Goal: Task Accomplishment & Management: Manage account settings

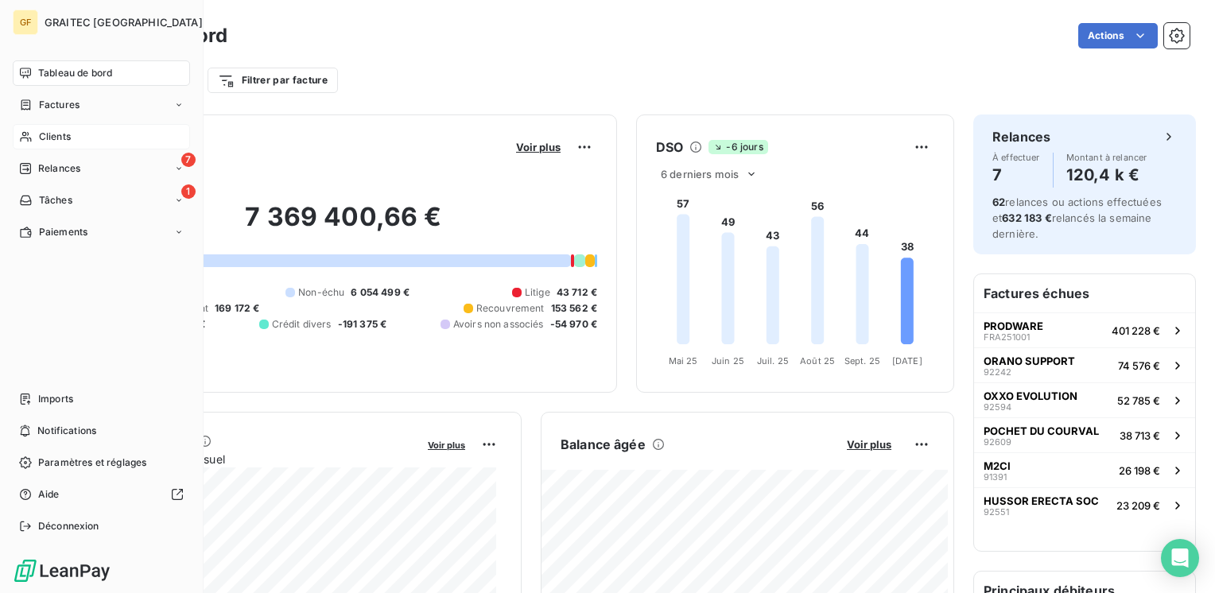
click at [53, 141] on span "Clients" at bounding box center [55, 137] width 32 height 14
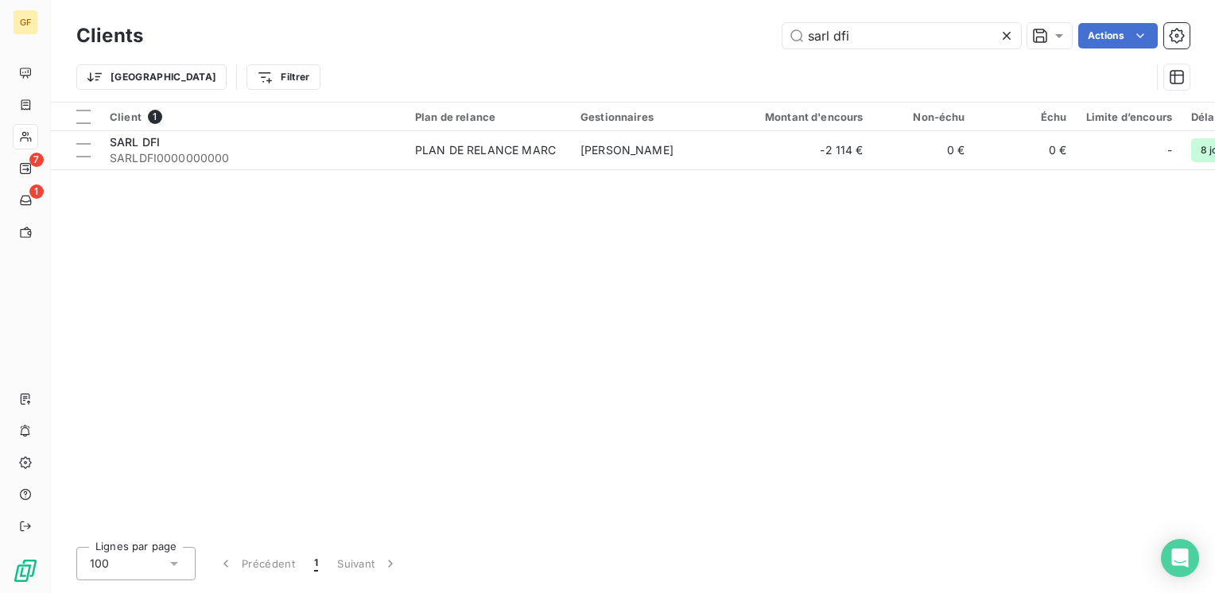
drag, startPoint x: 869, startPoint y: 41, endPoint x: 601, endPoint y: 56, distance: 267.7
click at [601, 56] on div "Clients sarl dfi Actions Trier Filtrer" at bounding box center [633, 60] width 1114 height 83
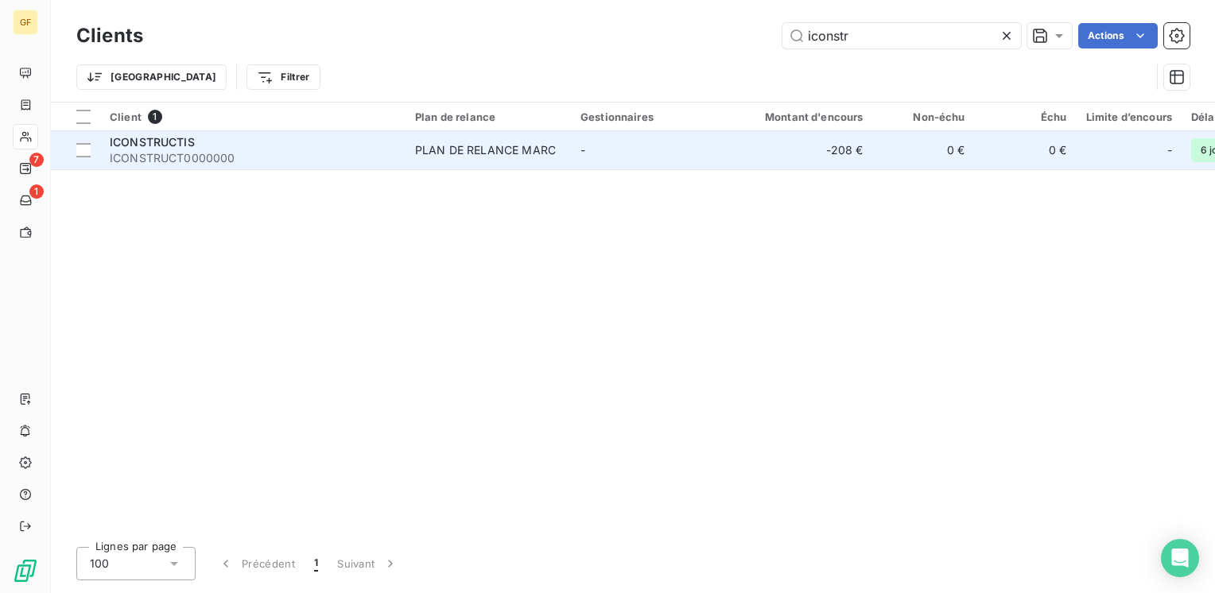
type input "iconstr"
click at [177, 138] on span "ICONSTRUCTIS" at bounding box center [152, 142] width 85 height 14
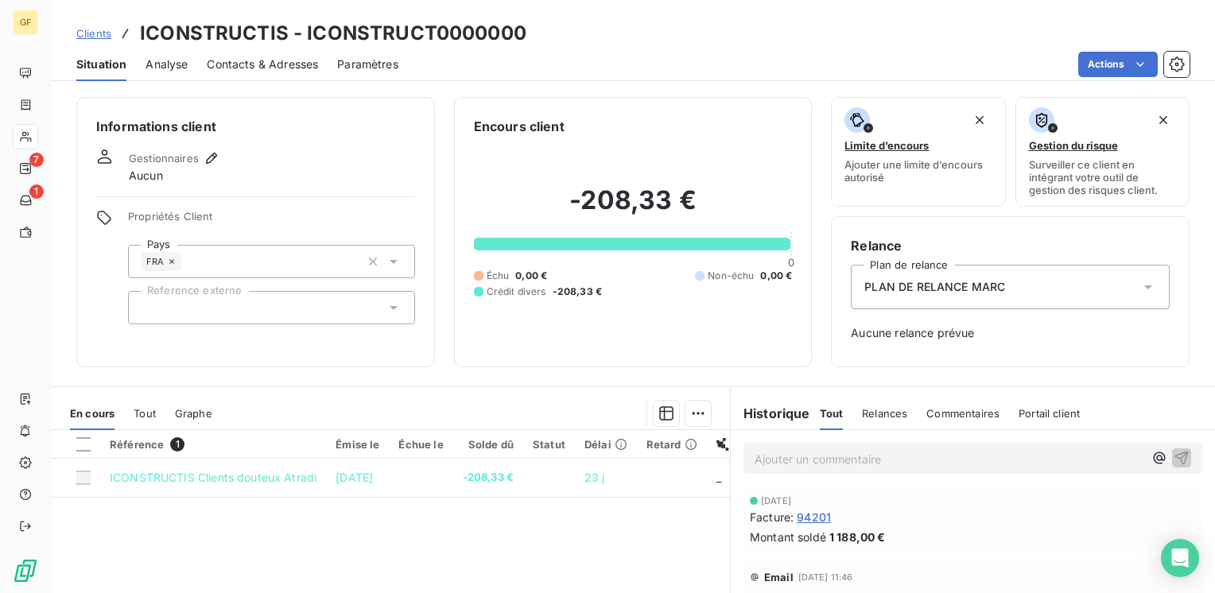
click at [265, 62] on span "Contacts & Adresses" at bounding box center [262, 64] width 111 height 16
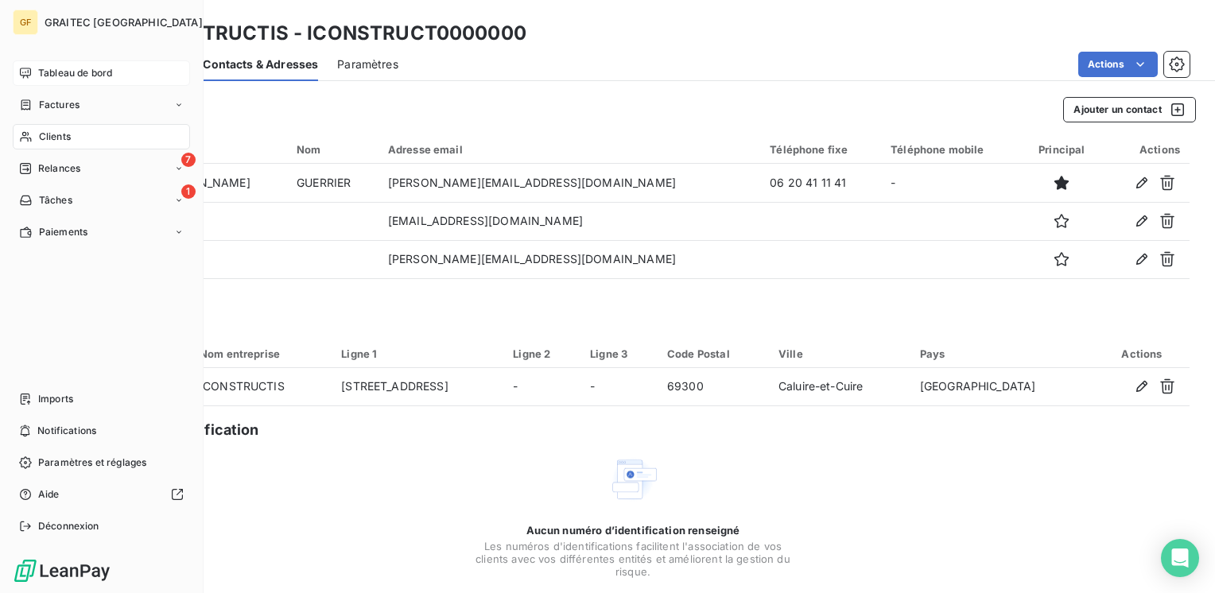
click at [86, 68] on span "Tableau de bord" at bounding box center [75, 73] width 74 height 14
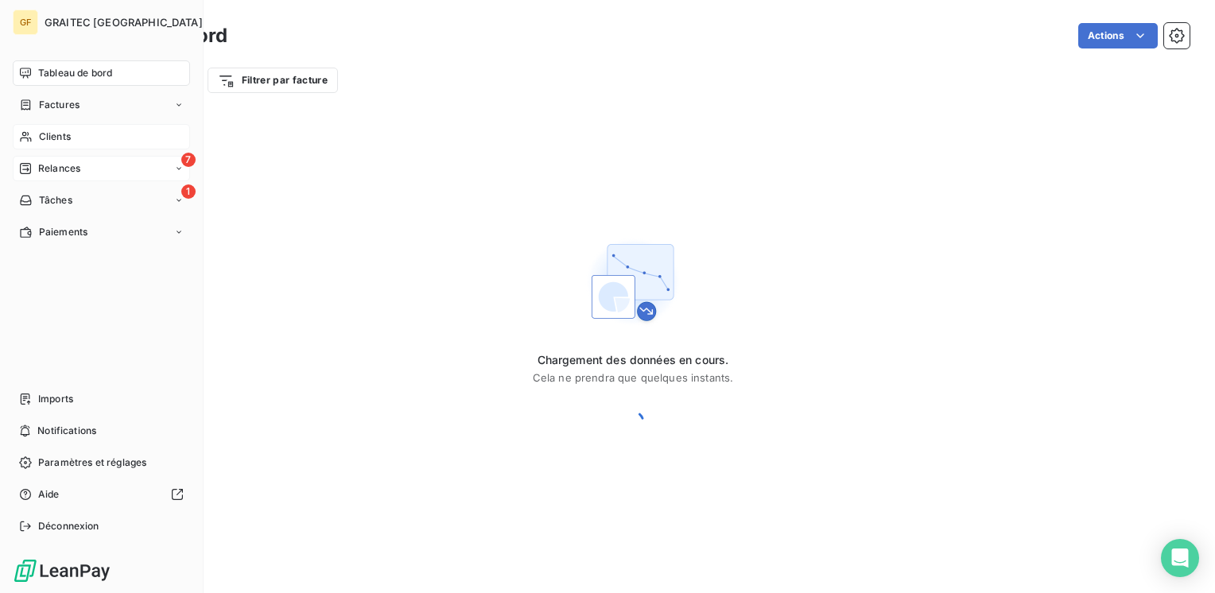
click at [63, 166] on span "Relances" at bounding box center [59, 168] width 42 height 14
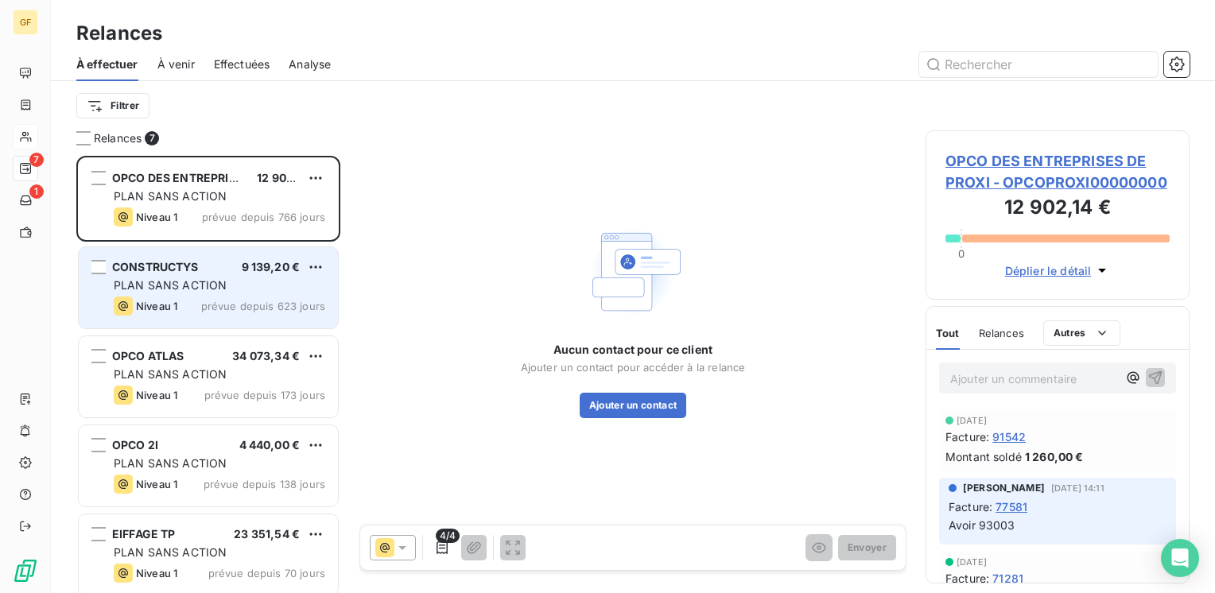
click at [189, 272] on span "CONSTRUCTYS" at bounding box center [155, 267] width 87 height 14
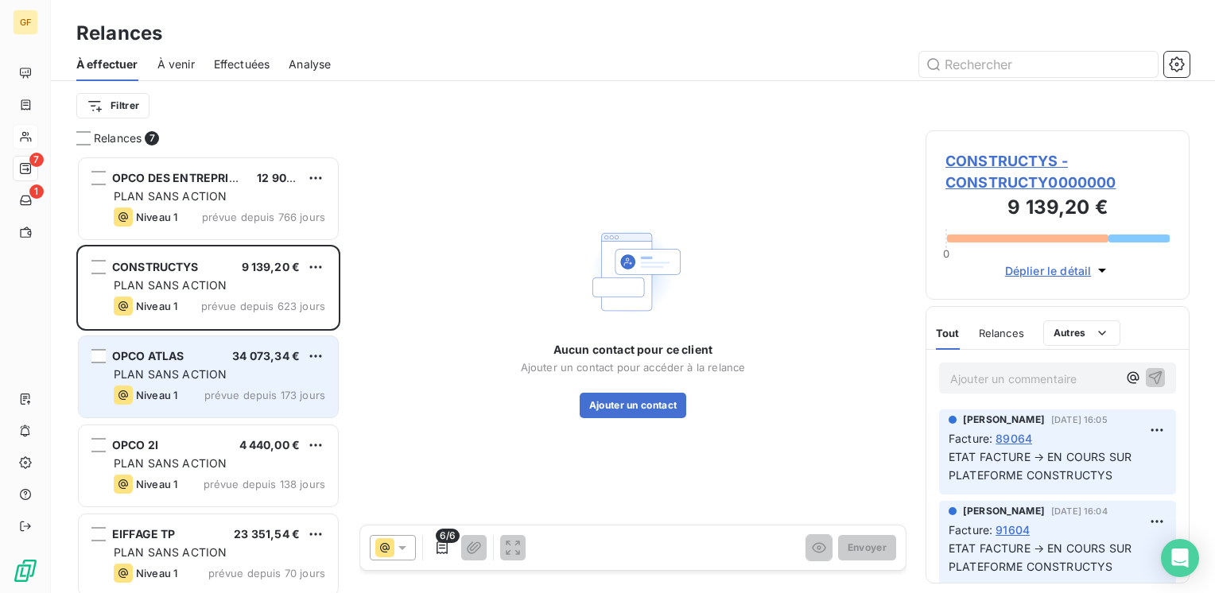
click at [181, 365] on div "OPCO ATLAS 34 073,34 € PLAN SANS ACTION Niveau 1 prévue depuis 173 jours" at bounding box center [208, 376] width 259 height 81
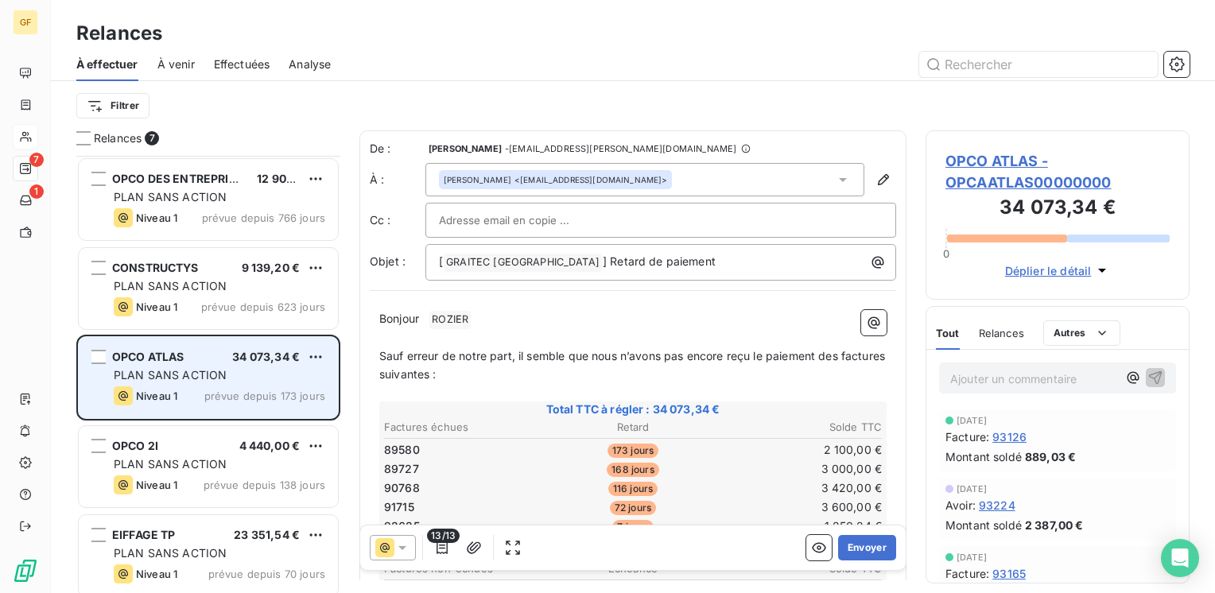
scroll to position [80, 0]
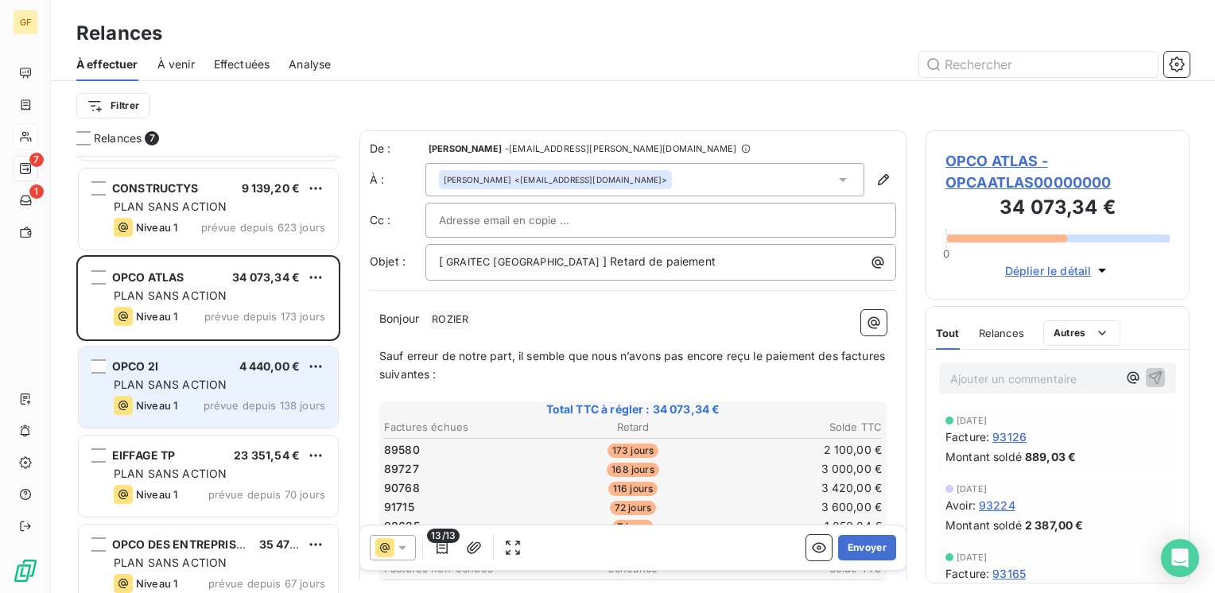
click at [183, 383] on span "PLAN SANS ACTION" at bounding box center [170, 385] width 113 height 14
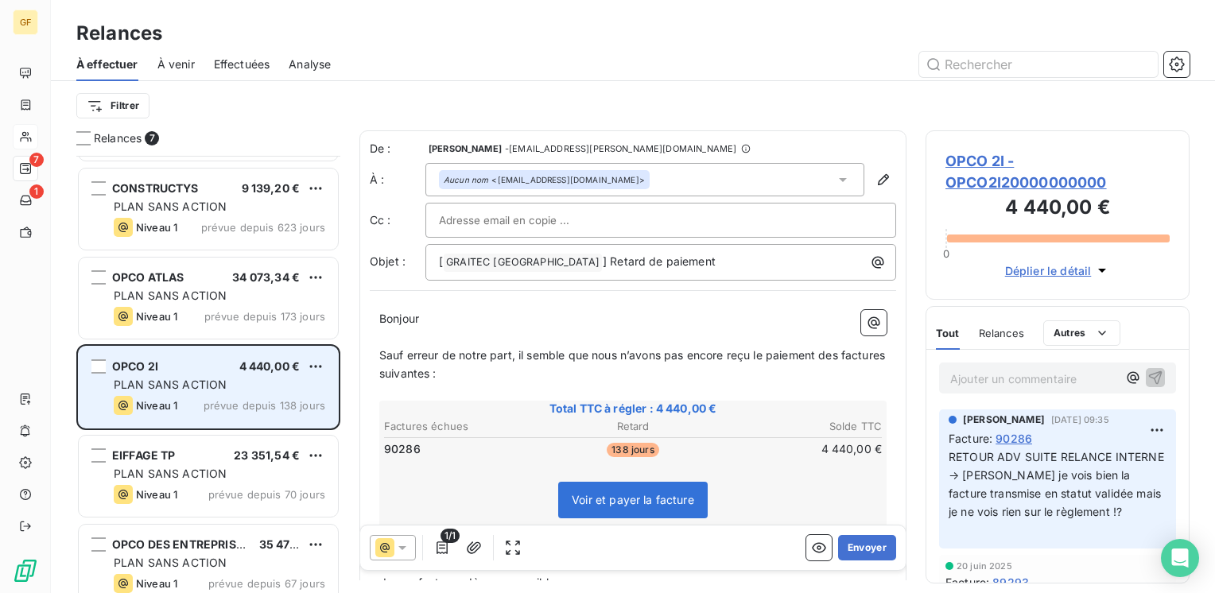
scroll to position [159, 0]
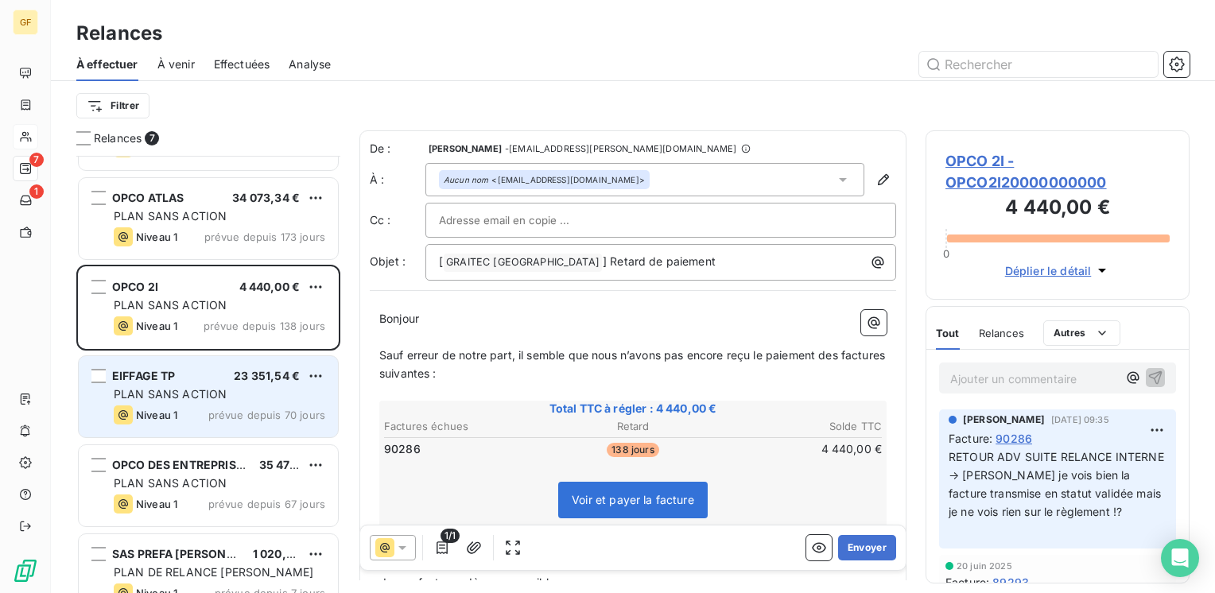
click at [185, 380] on div "EIFFAGE TP 23 351,54 €" at bounding box center [220, 376] width 212 height 14
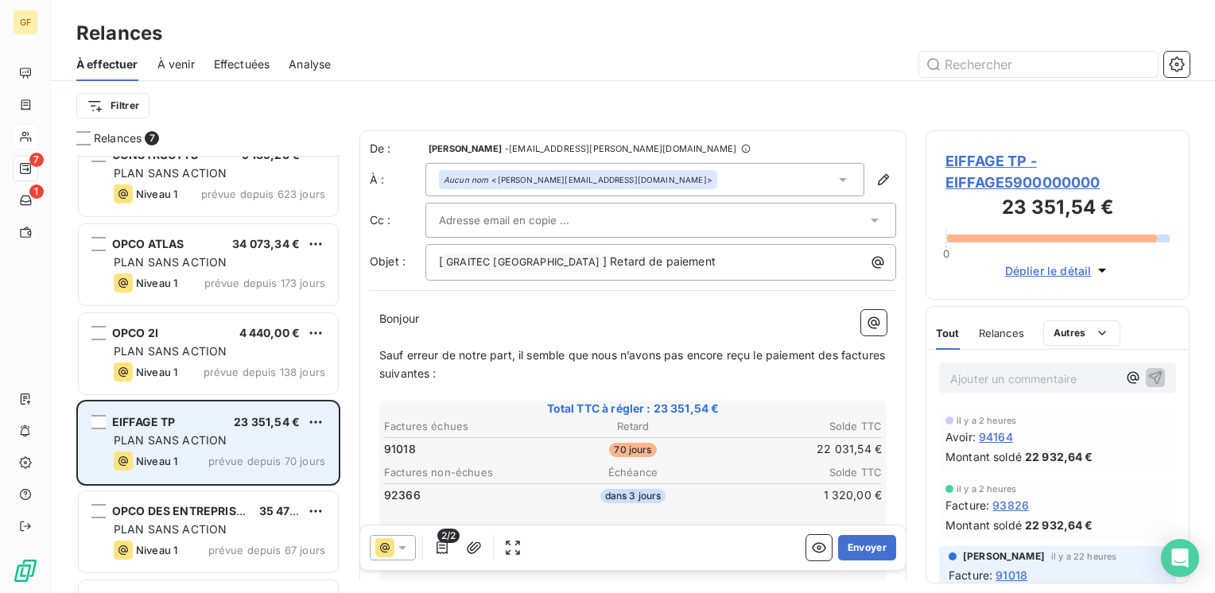
scroll to position [107, 0]
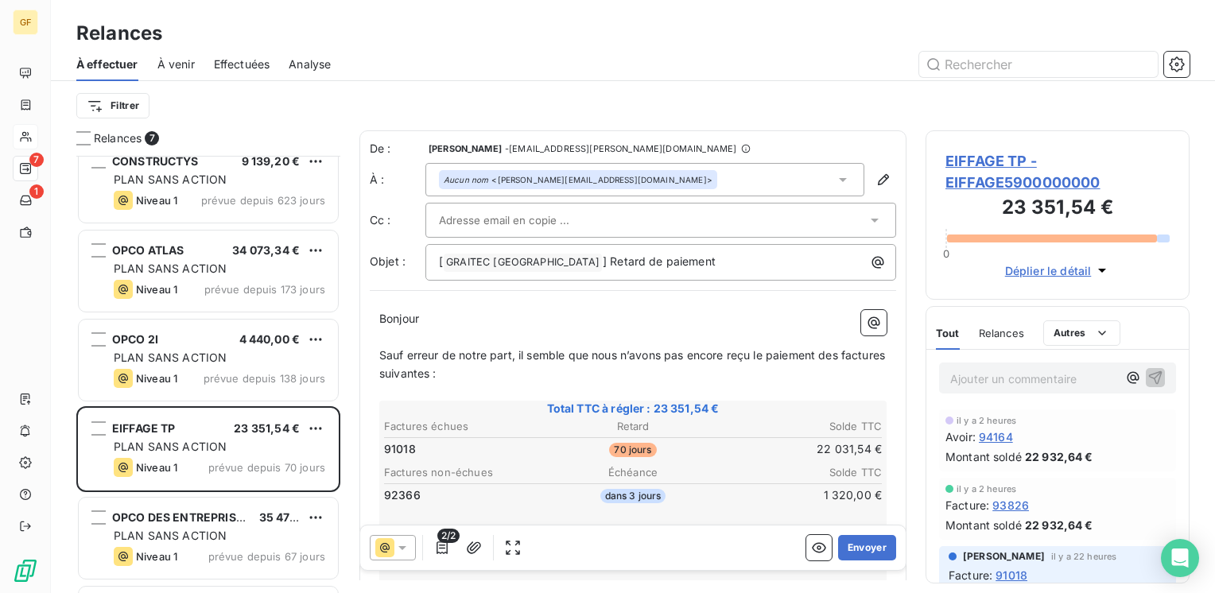
click at [988, 167] on span "EIFFAGE TP - EIFFAGE5900000000" at bounding box center [1058, 171] width 224 height 43
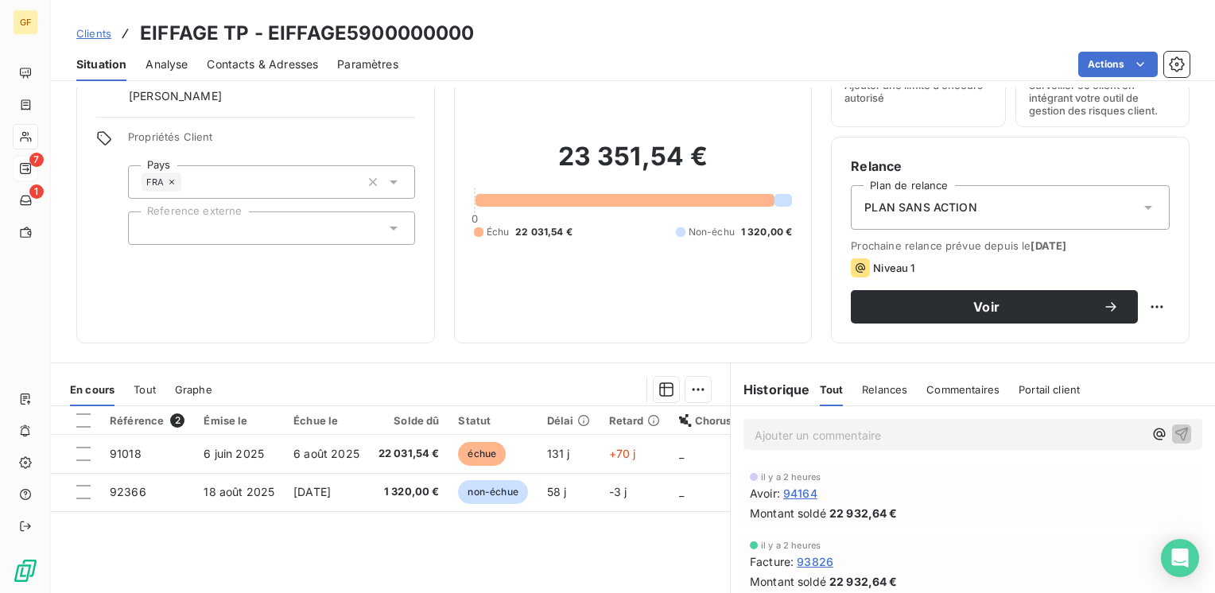
scroll to position [159, 0]
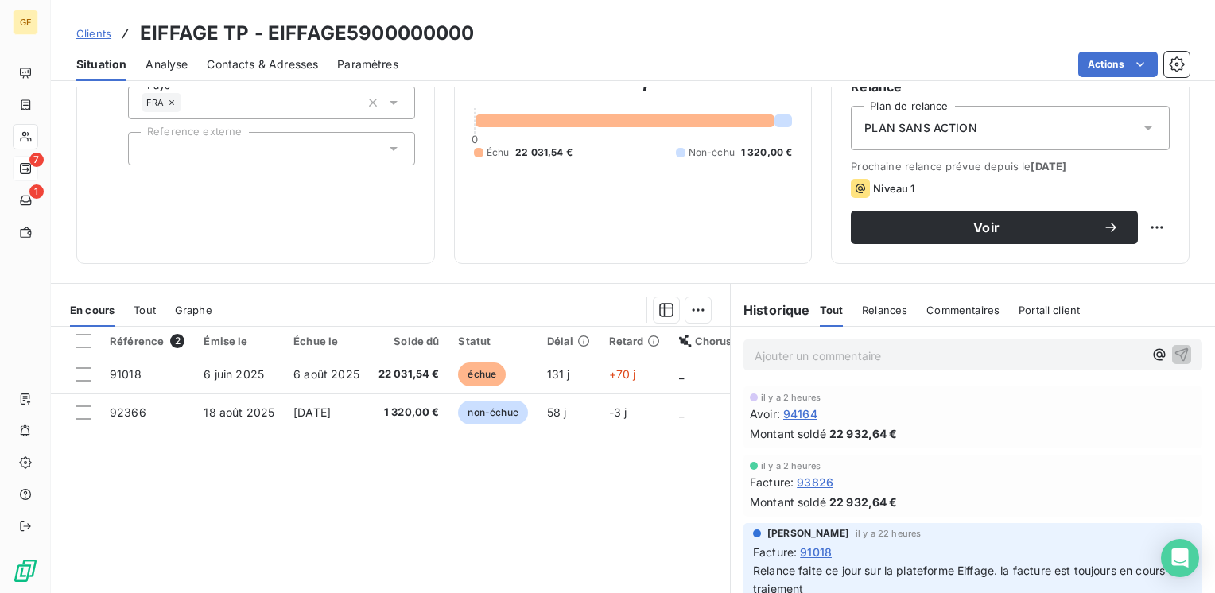
click at [801, 413] on span "94164" at bounding box center [801, 414] width 34 height 17
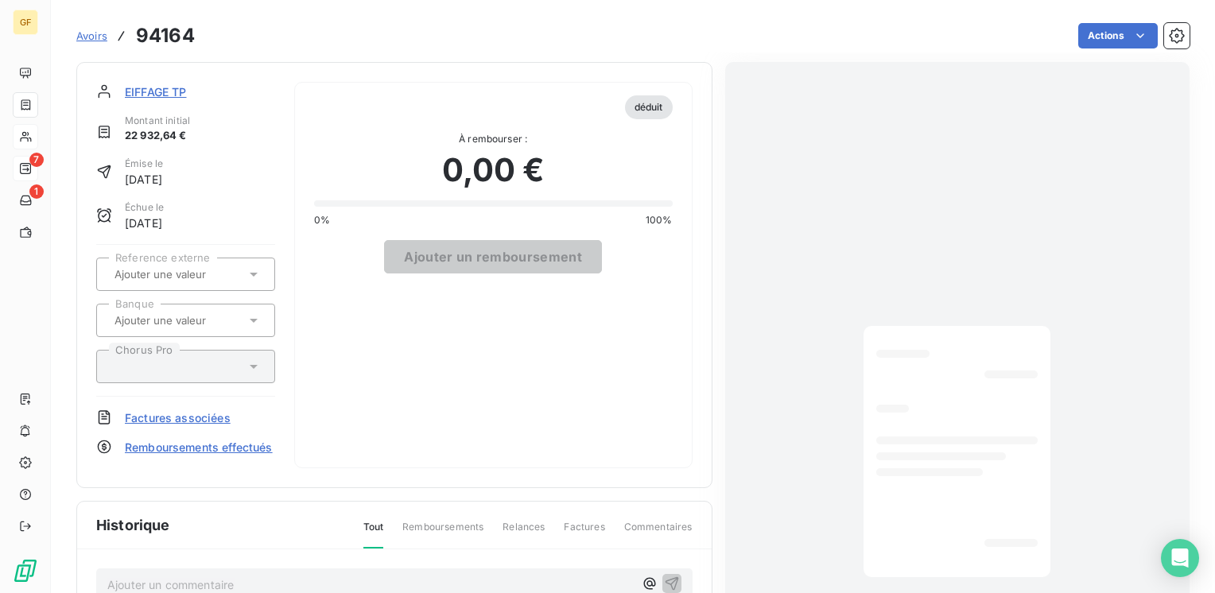
click at [161, 86] on span "EIFFAGE TP" at bounding box center [156, 92] width 62 height 17
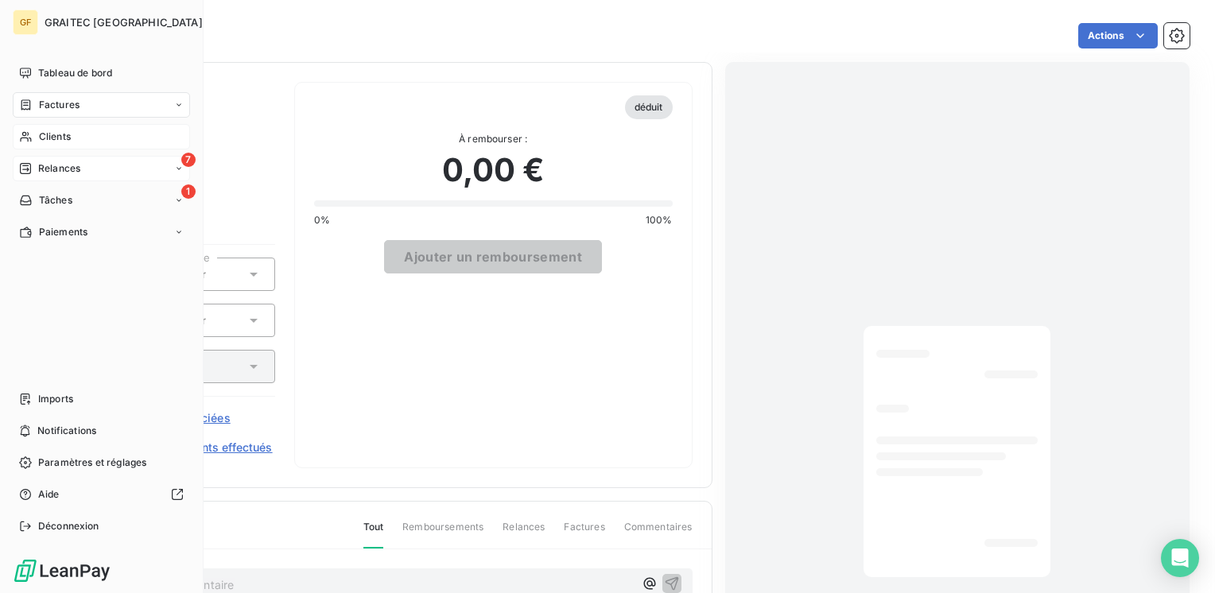
click at [54, 170] on span "Relances" at bounding box center [59, 168] width 42 height 14
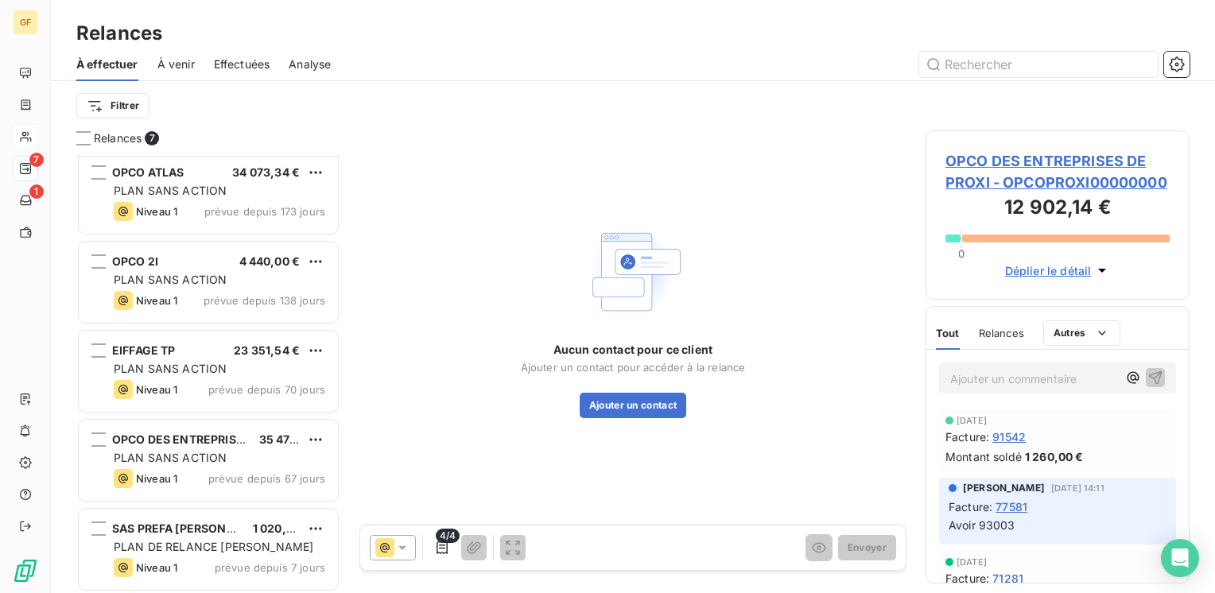
scroll to position [186, 0]
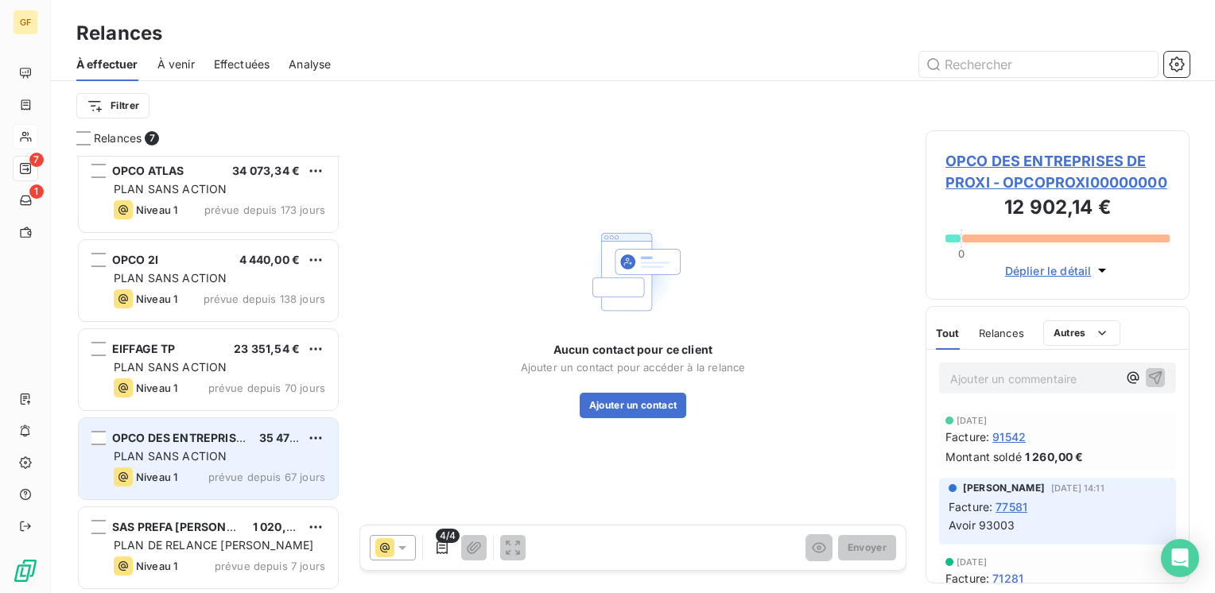
click at [216, 438] on span "OPCO DES ENTREPRISES DE PROXIMITE" at bounding box center [222, 438] width 221 height 14
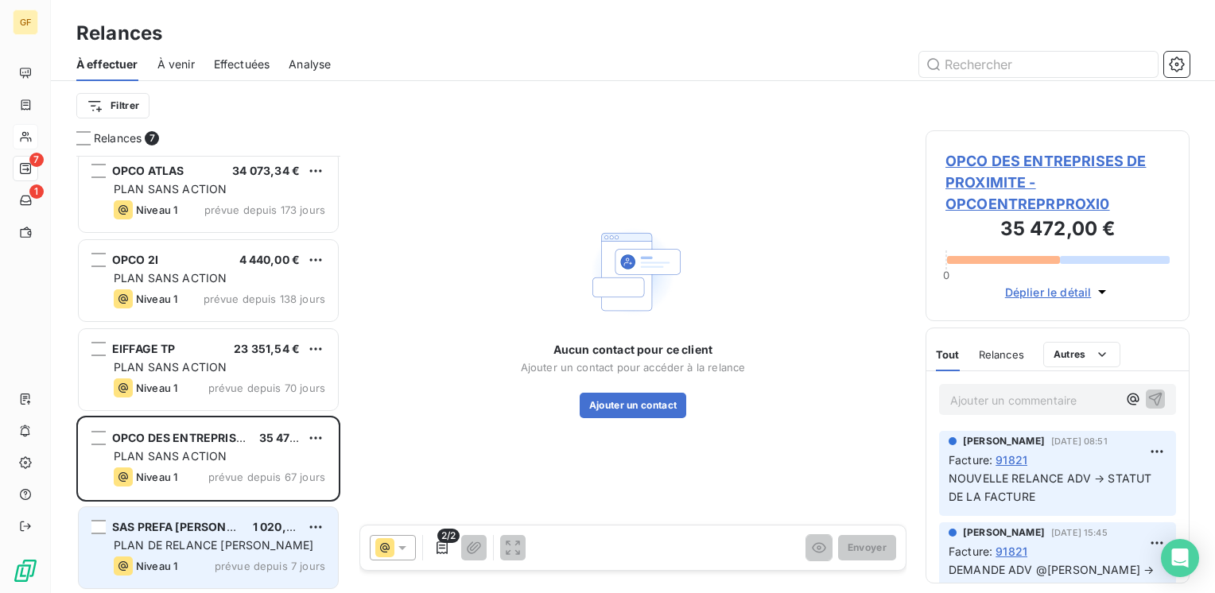
click at [270, 541] on span "PLAN DE RELANCE [PERSON_NAME]" at bounding box center [214, 546] width 200 height 14
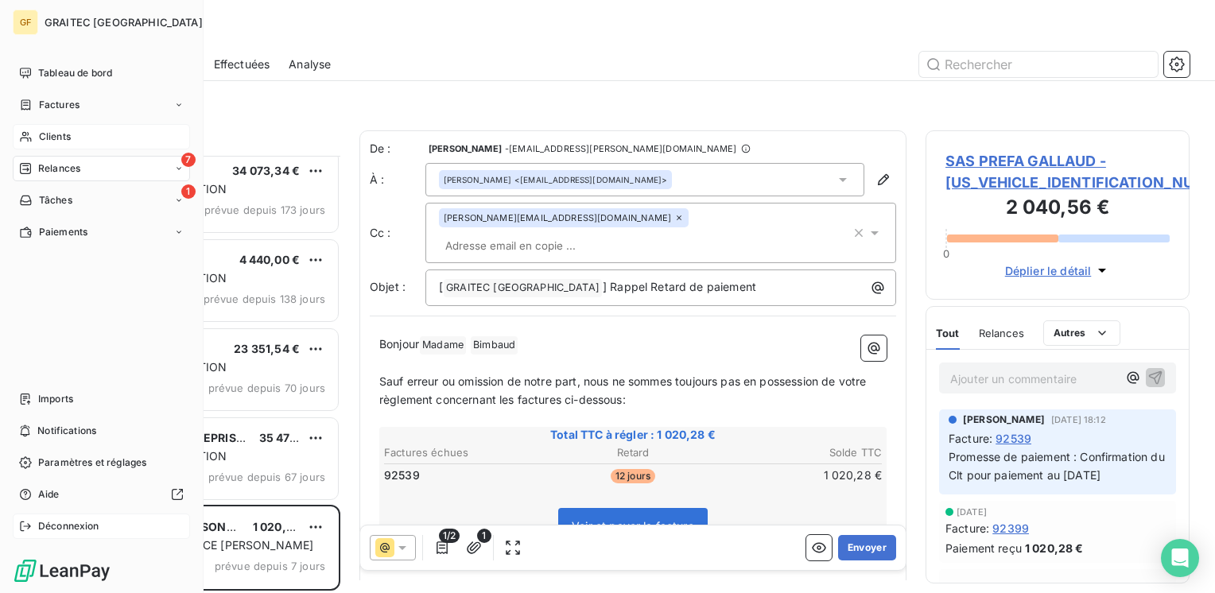
click at [62, 523] on span "Déconnexion" at bounding box center [68, 526] width 61 height 14
